Goal: Navigation & Orientation: Find specific page/section

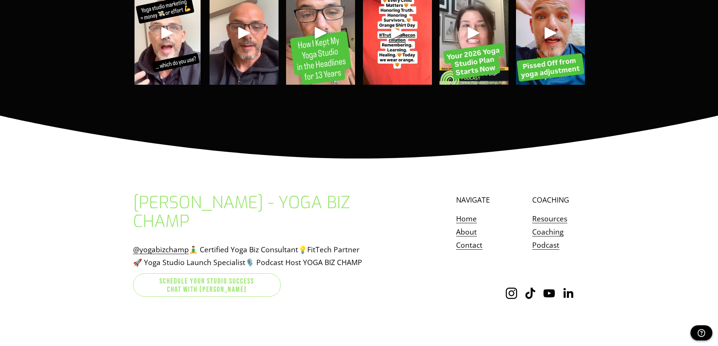
scroll to position [2790, 0]
click at [551, 212] on link "Resources" at bounding box center [549, 218] width 35 height 13
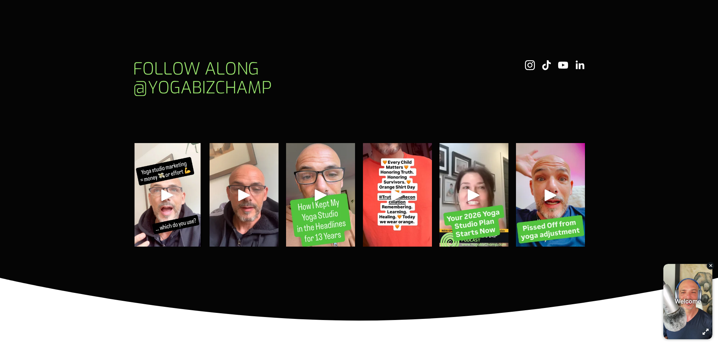
scroll to position [3393, 0]
